Goal: Task Accomplishment & Management: Complete application form

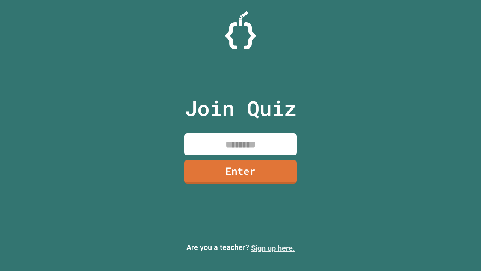
click at [273, 248] on link "Sign up here." at bounding box center [273, 247] width 44 height 9
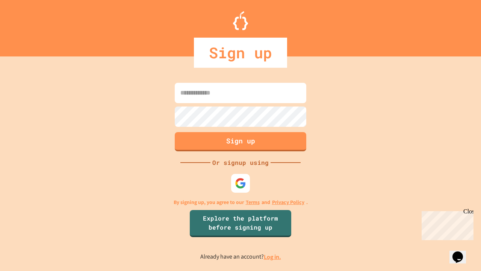
click at [273, 256] on link "Log in." at bounding box center [272, 257] width 17 height 8
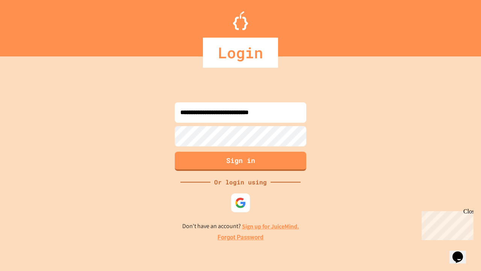
type input "**********"
